Goal: Find specific page/section: Find specific page/section

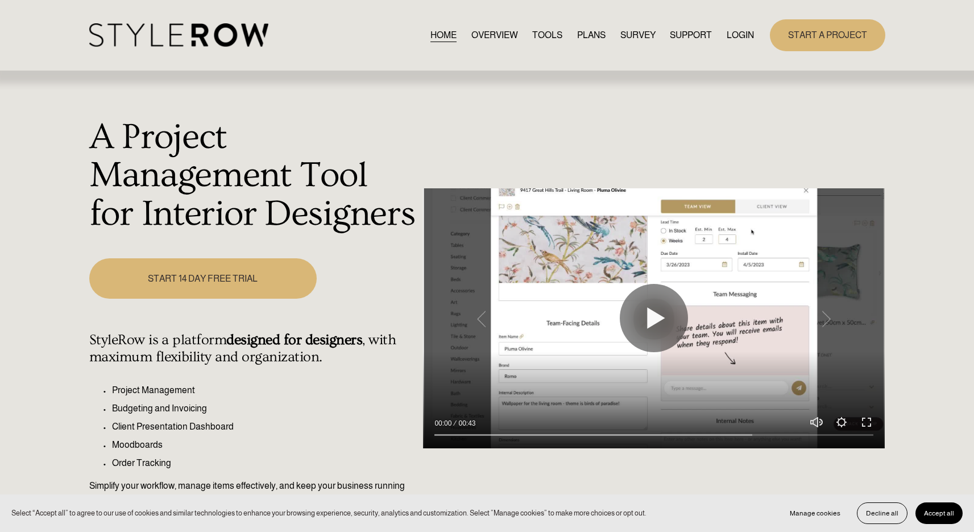
click at [732, 31] on link "LOGIN" at bounding box center [739, 34] width 27 height 15
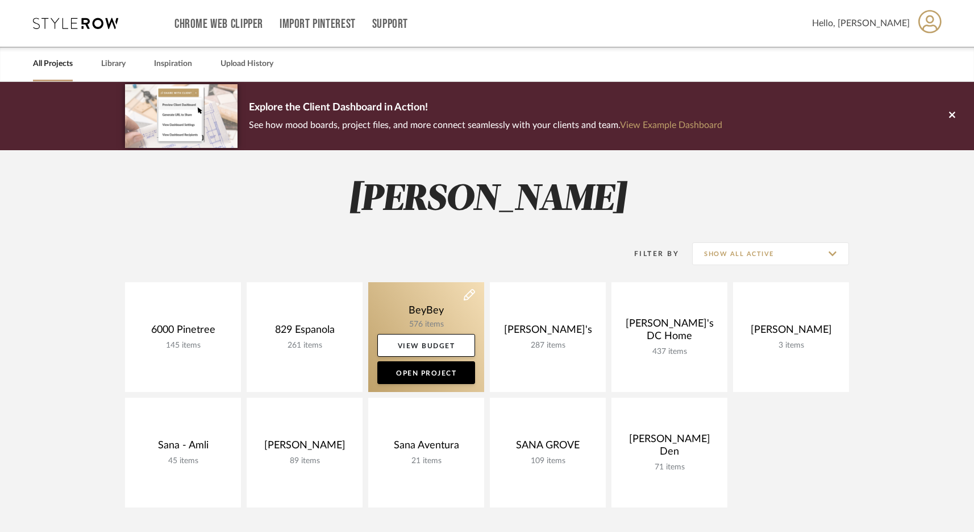
click at [412, 309] on link at bounding box center [426, 337] width 116 height 110
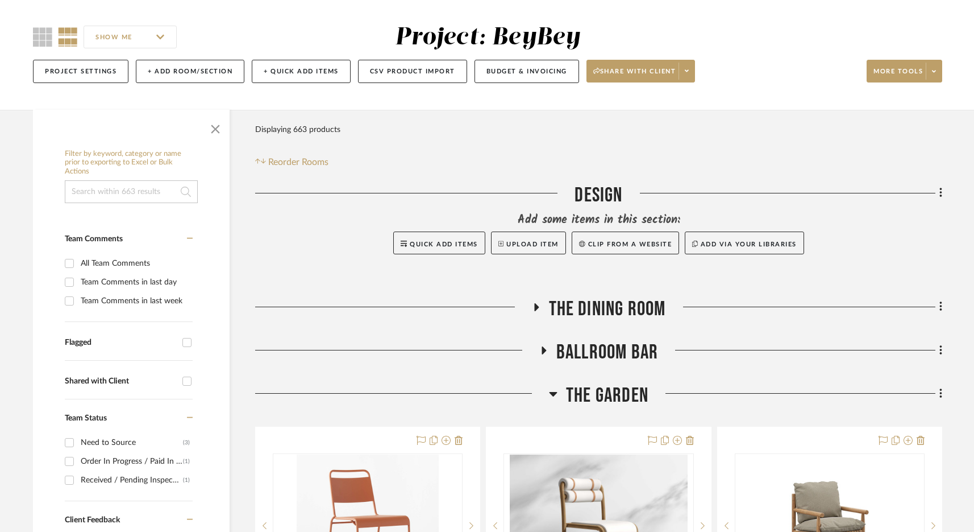
scroll to position [89, 0]
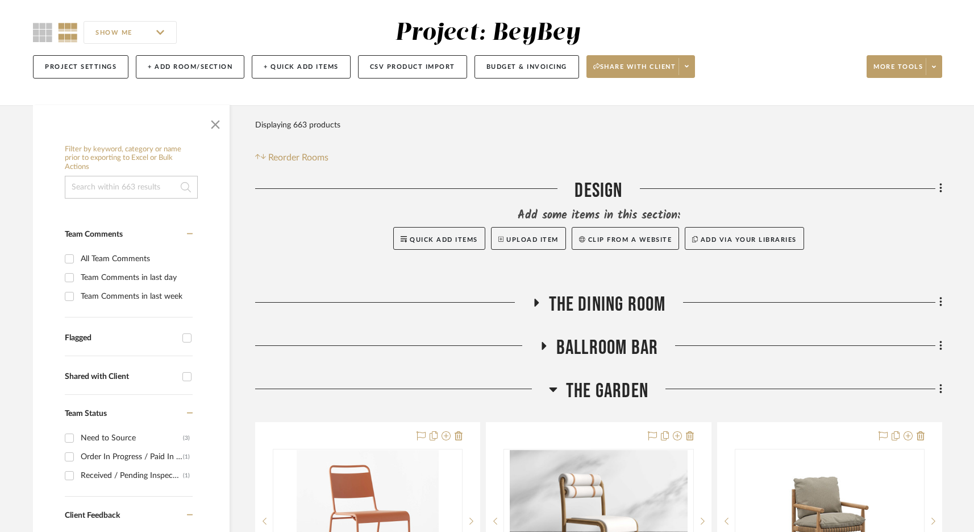
click at [619, 349] on span "BALLROOM BAR" at bounding box center [608, 347] width 102 height 24
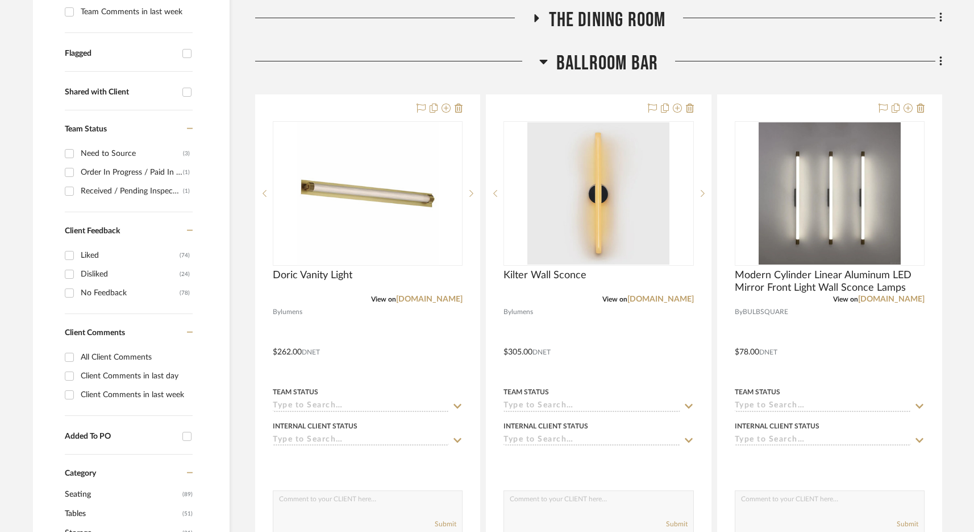
scroll to position [471, 0]
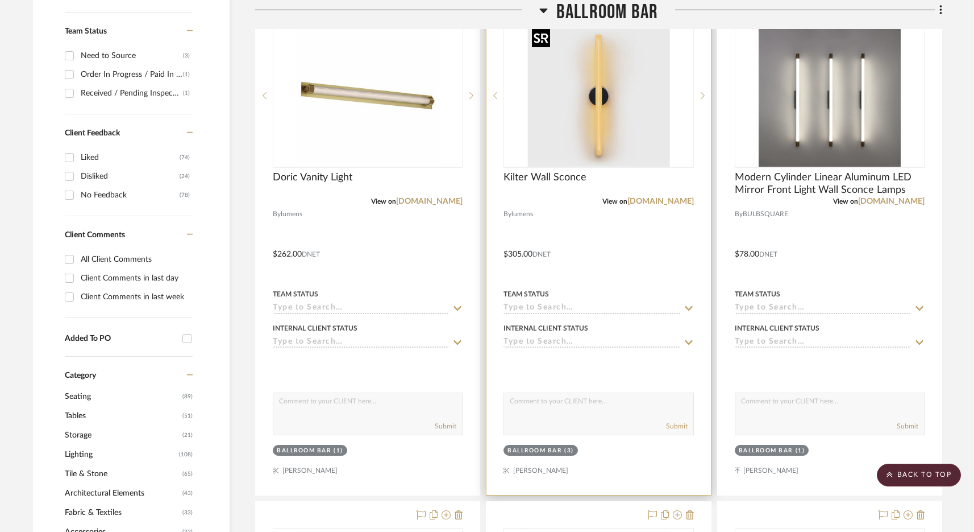
click at [0, 0] on img at bounding box center [0, 0] width 0 height 0
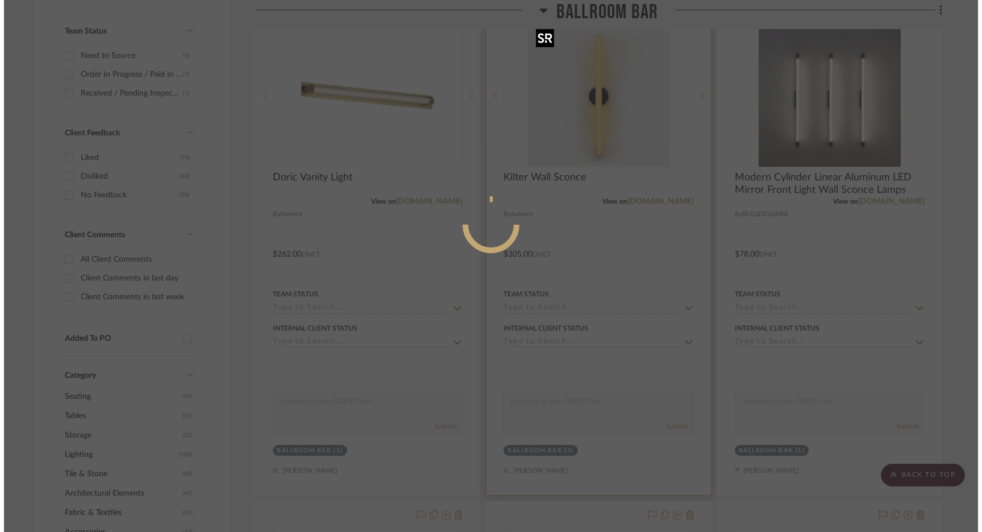
scroll to position [0, 0]
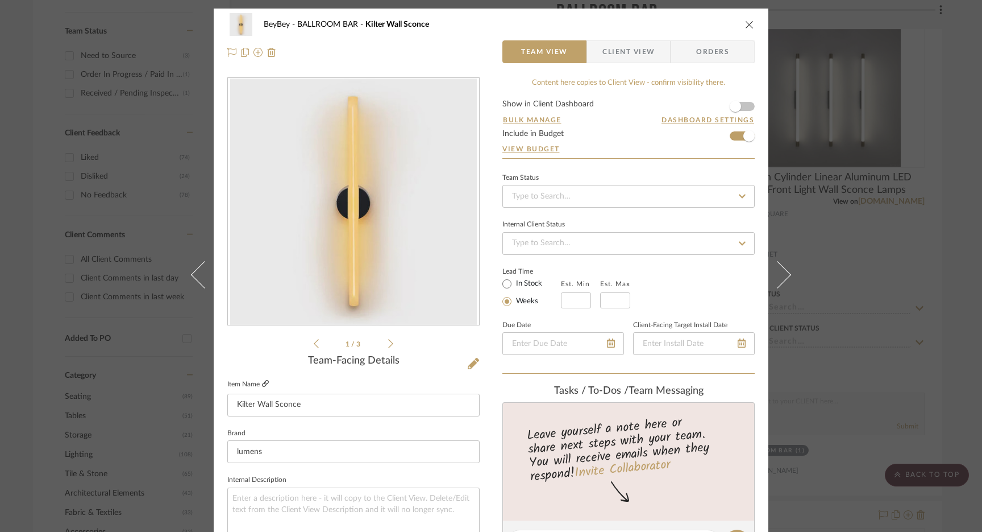
click at [263, 383] on icon at bounding box center [265, 383] width 7 height 7
